Goal: Task Accomplishment & Management: Use online tool/utility

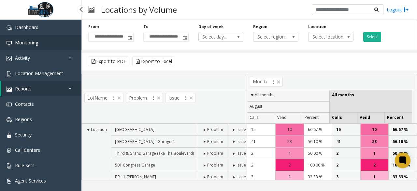
click at [37, 40] on span "Monitoring" at bounding box center [26, 42] width 23 height 6
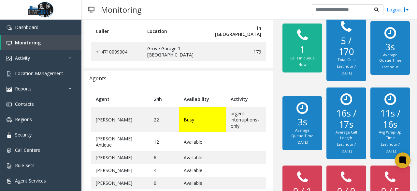
scroll to position [79, 0]
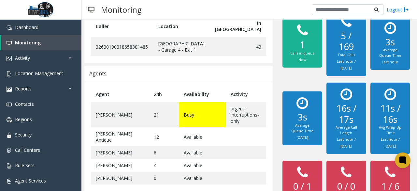
scroll to position [71, 0]
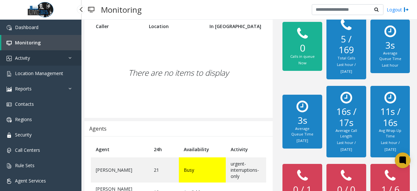
click at [41, 62] on link "Activity" at bounding box center [40, 57] width 81 height 15
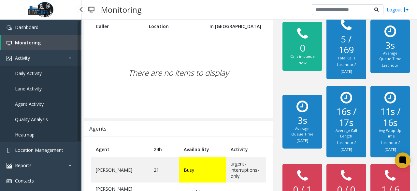
click at [41, 72] on span "Daily Activity" at bounding box center [28, 73] width 27 height 6
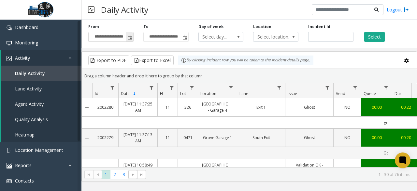
click at [127, 36] on span "Toggle popup" at bounding box center [129, 37] width 7 height 10
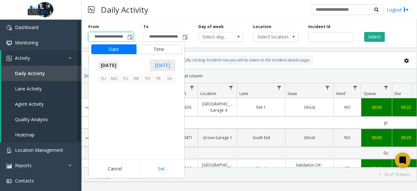
scroll to position [116841, 0]
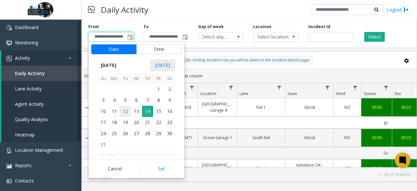
click at [125, 107] on span "12" at bounding box center [125, 111] width 11 height 11
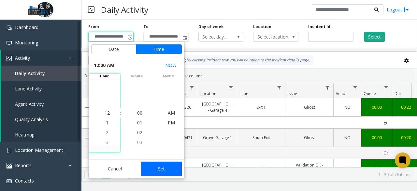
click at [170, 170] on button "Set" at bounding box center [161, 168] width 41 height 14
type input "**********"
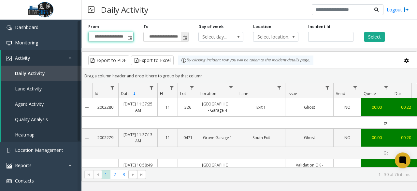
click at [183, 39] on span "Toggle popup" at bounding box center [184, 37] width 5 height 5
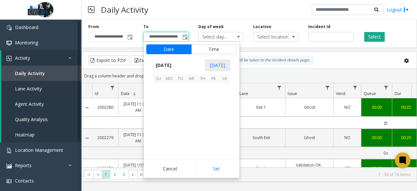
scroll to position [10, 0]
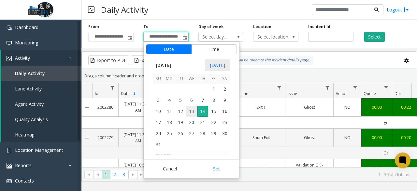
click at [190, 108] on span "13" at bounding box center [191, 111] width 11 height 11
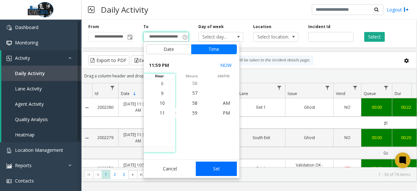
click at [216, 165] on button "Set" at bounding box center [216, 168] width 41 height 14
type input "**********"
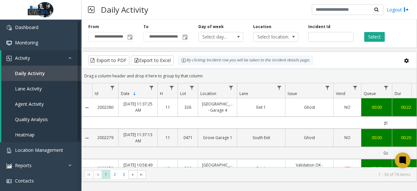
click at [372, 42] on div "**********" at bounding box center [249, 32] width 336 height 31
click at [372, 40] on button "Select" at bounding box center [374, 37] width 21 height 10
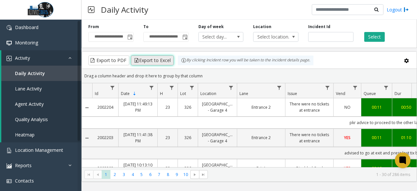
click at [158, 61] on button "Export to Excel" at bounding box center [152, 60] width 43 height 10
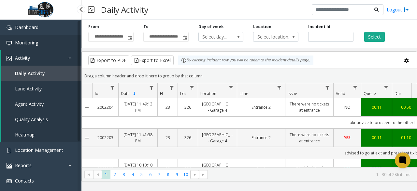
click at [39, 38] on link "Monitoring" at bounding box center [40, 42] width 81 height 15
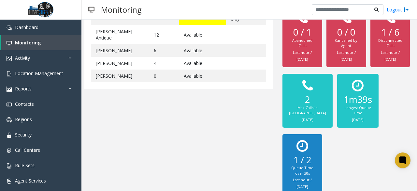
scroll to position [146, 0]
